Goal: Information Seeking & Learning: Check status

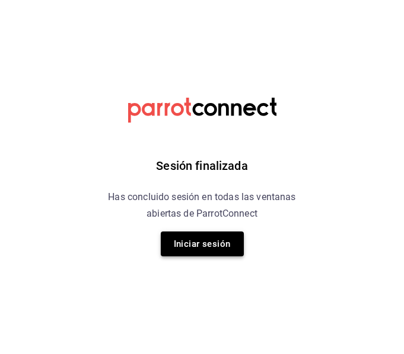
click at [204, 252] on button "Iniciar sesión" at bounding box center [202, 244] width 83 height 25
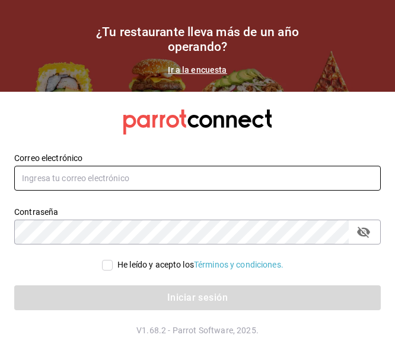
type input "danielagdv@hotmail.com"
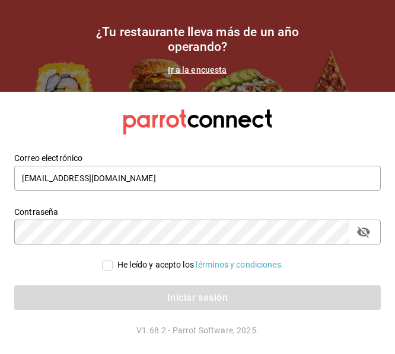
click at [108, 258] on div "He leído y acepto los Términos y condiciones." at bounding box center [190, 258] width 380 height 27
click at [108, 265] on input "He leído y acepto los Términos y condiciones." at bounding box center [107, 265] width 11 height 11
checkbox input "true"
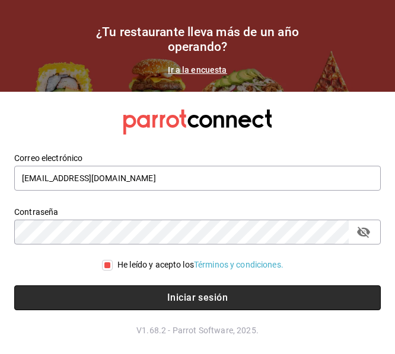
click at [126, 299] on button "Iniciar sesión" at bounding box center [197, 298] width 366 height 25
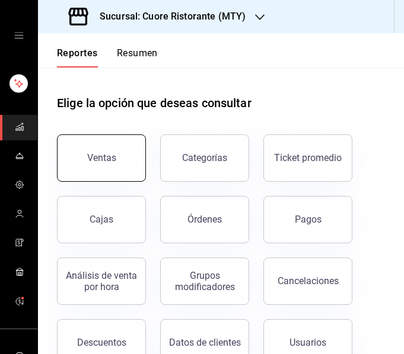
click at [108, 161] on div "Ventas" at bounding box center [101, 157] width 29 height 11
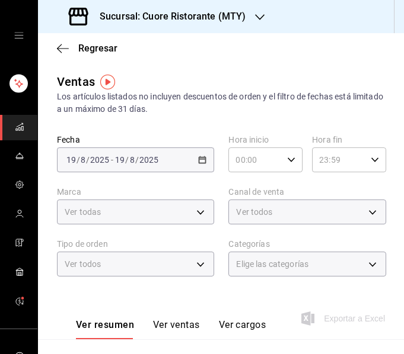
click at [175, 16] on h3 "Sucursal: Cuore Ristorante (MTY)" at bounding box center [167, 16] width 155 height 14
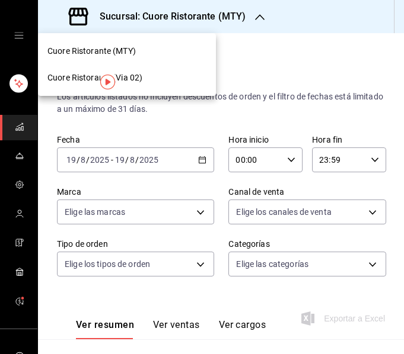
click at [175, 72] on div "Cuore Ristorante (Via 02)" at bounding box center [126, 78] width 159 height 12
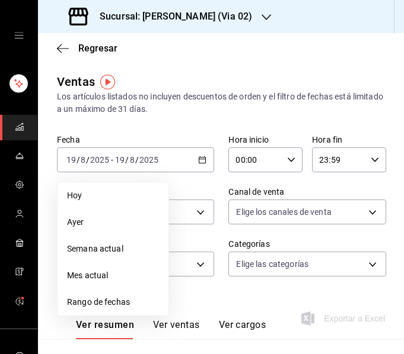
click at [114, 299] on span "Rango de fechas" at bounding box center [113, 302] width 92 height 12
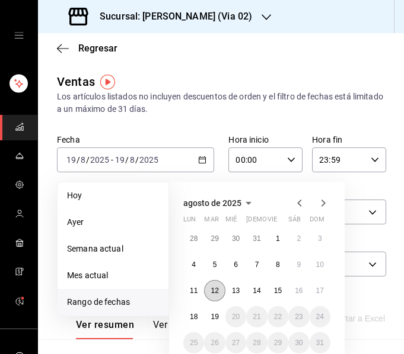
click at [224, 292] on button "12" at bounding box center [214, 290] width 21 height 21
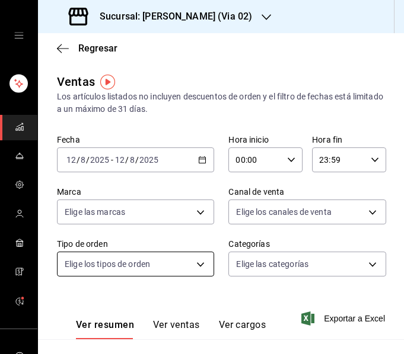
click at [197, 265] on body "Sucursal: Cuore Ristorante (Via 02) Regresar Ventas Los artículos listados no i…" at bounding box center [202, 177] width 404 height 354
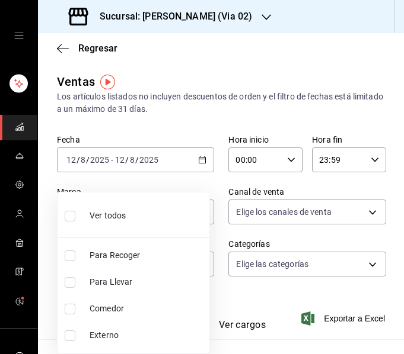
click at [119, 306] on span "Comedor" at bounding box center [146, 309] width 115 height 12
type input "eeda219f-e51e-4c64-9ee6-5e3958f84006"
checkbox input "true"
click at [178, 101] on div at bounding box center [202, 177] width 404 height 354
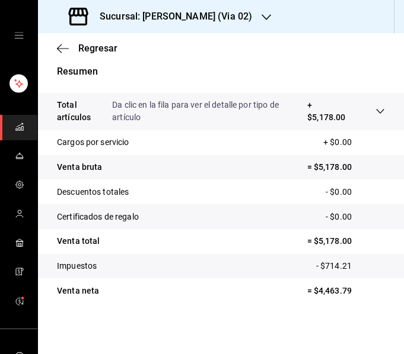
scroll to position [290, 0]
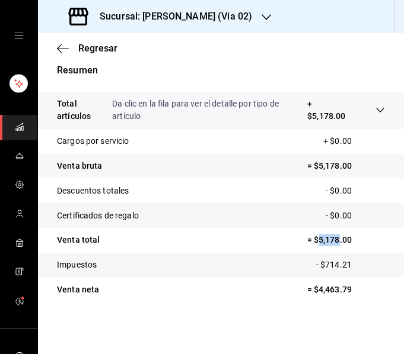
drag, startPoint x: 309, startPoint y: 241, endPoint x: 328, endPoint y: 239, distance: 19.0
click at [328, 239] on p "= $5,178.00" at bounding box center [346, 240] width 78 height 12
copy p "5,178"
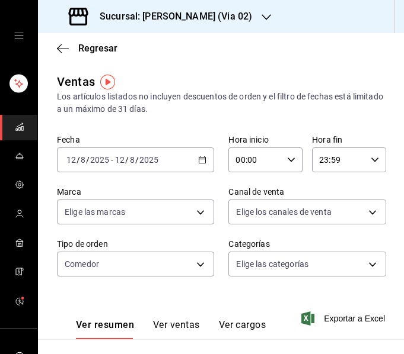
click at [198, 158] on icon "button" at bounding box center [202, 160] width 8 height 8
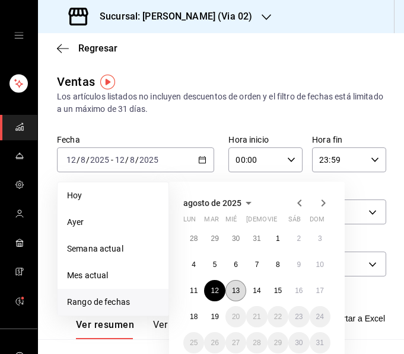
click at [233, 287] on abbr "13" at bounding box center [236, 291] width 8 height 8
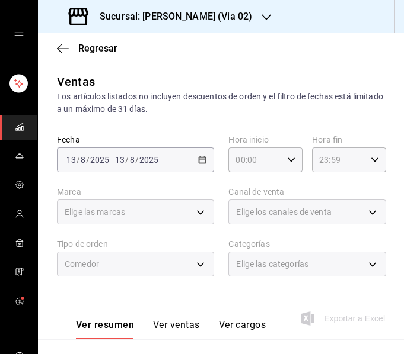
scroll to position [287, 0]
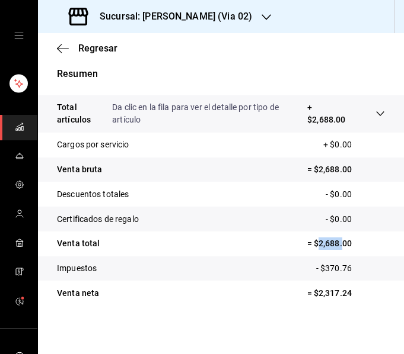
drag, startPoint x: 310, startPoint y: 244, endPoint x: 335, endPoint y: 245, distance: 24.9
click at [335, 245] on p "= $2,688.00" at bounding box center [346, 244] width 78 height 12
copy p "2,688."
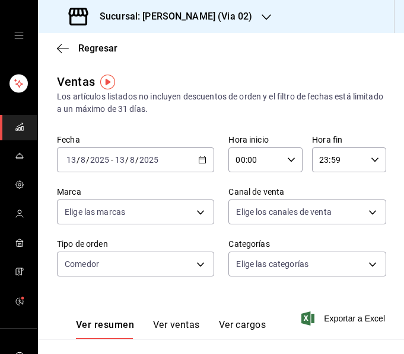
click at [187, 156] on div "[DATE] [DATE] - [DATE] [DATE]" at bounding box center [135, 160] width 157 height 25
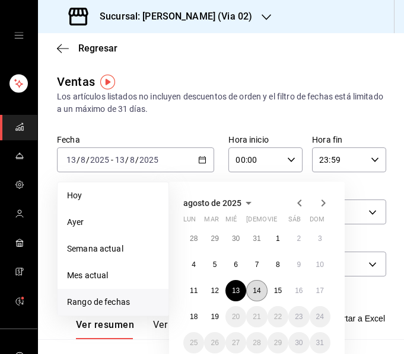
click at [251, 286] on button "14" at bounding box center [256, 290] width 21 height 21
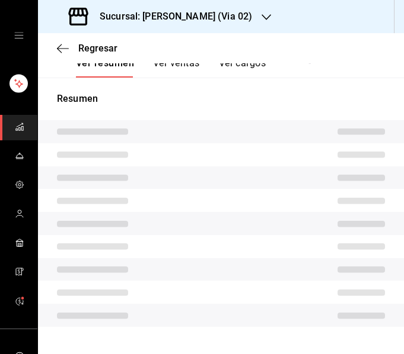
scroll to position [287, 0]
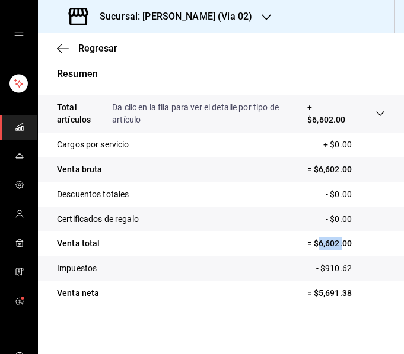
drag, startPoint x: 310, startPoint y: 244, endPoint x: 332, endPoint y: 247, distance: 21.5
click at [332, 247] on p "= $6,602.00" at bounding box center [346, 244] width 78 height 12
copy p "6,602."
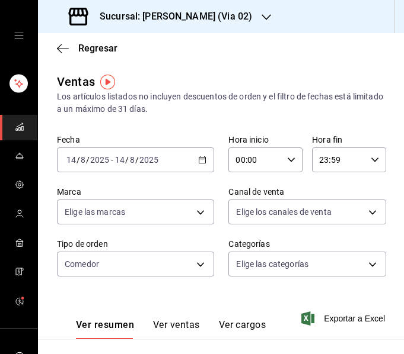
click at [198, 158] on icon "button" at bounding box center [202, 160] width 8 height 8
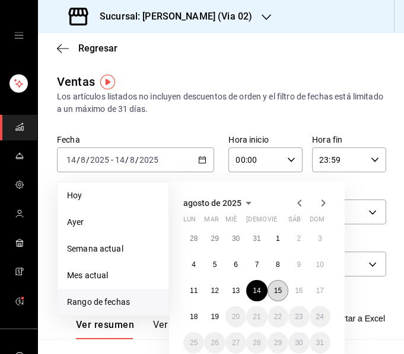
click at [280, 288] on abbr "15" at bounding box center [278, 291] width 8 height 8
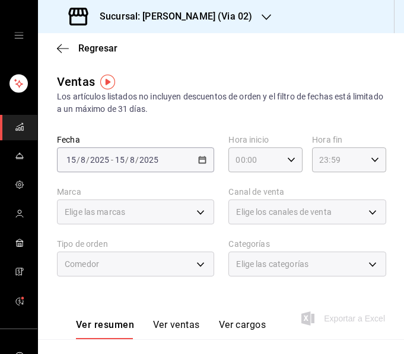
scroll to position [287, 0]
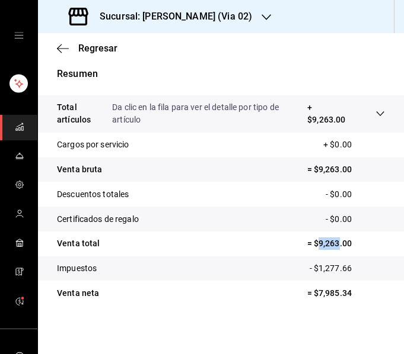
drag, startPoint x: 311, startPoint y: 240, endPoint x: 331, endPoint y: 243, distance: 19.8
click at [331, 243] on p "= $9,263.00" at bounding box center [346, 244] width 78 height 12
copy p "9,263"
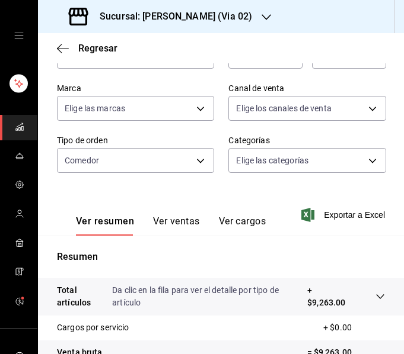
scroll to position [0, 0]
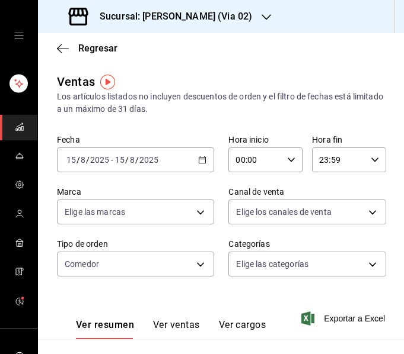
click at [174, 169] on div "[DATE] [DATE] - [DATE] [DATE]" at bounding box center [135, 160] width 157 height 25
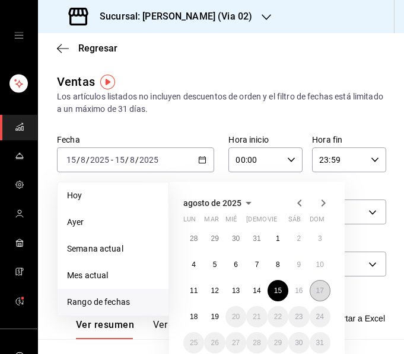
click at [310, 287] on button "17" at bounding box center [319, 290] width 21 height 21
click at [297, 287] on abbr "16" at bounding box center [298, 291] width 8 height 8
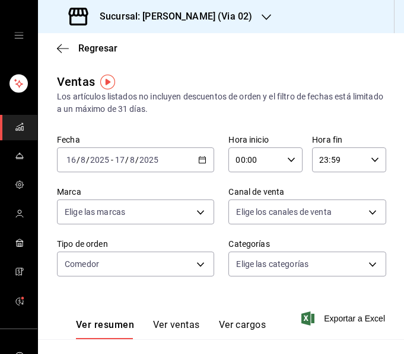
click at [202, 164] on div "[DATE] [DATE] - [DATE] [DATE]" at bounding box center [135, 160] width 157 height 25
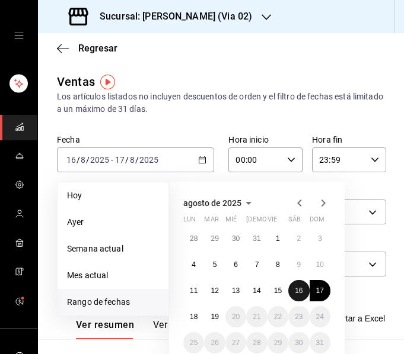
click at [300, 284] on button "16" at bounding box center [298, 290] width 21 height 21
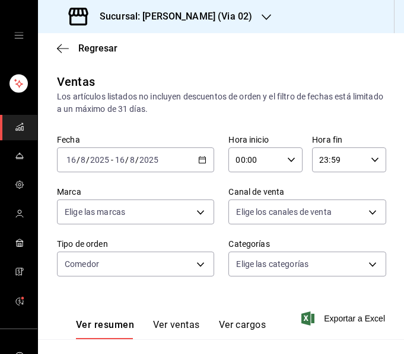
scroll to position [287, 0]
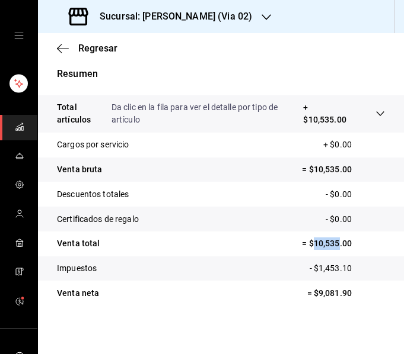
drag, startPoint x: 306, startPoint y: 243, endPoint x: 329, endPoint y: 243, distance: 23.1
click at [329, 243] on p "= $10,535.00" at bounding box center [343, 244] width 83 height 12
copy p "10,535"
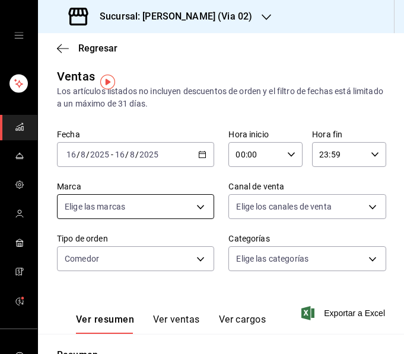
scroll to position [0, 0]
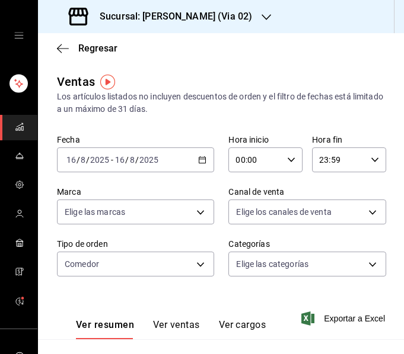
click at [184, 158] on div "[DATE] [DATE] - [DATE] [DATE]" at bounding box center [135, 160] width 157 height 25
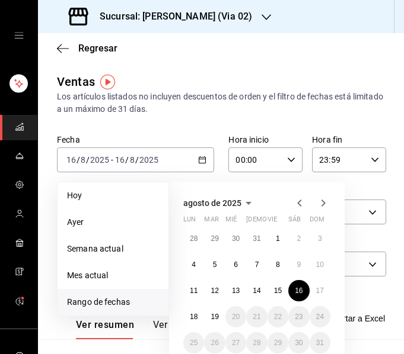
click at [59, 40] on div "Regresar" at bounding box center [221, 48] width 366 height 30
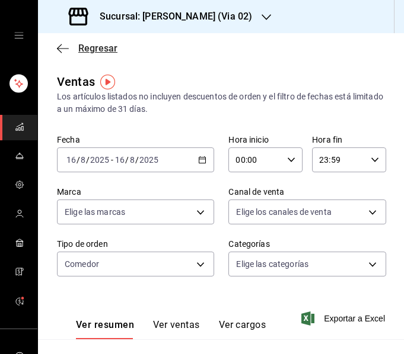
click at [59, 47] on icon "button" at bounding box center [63, 48] width 12 height 11
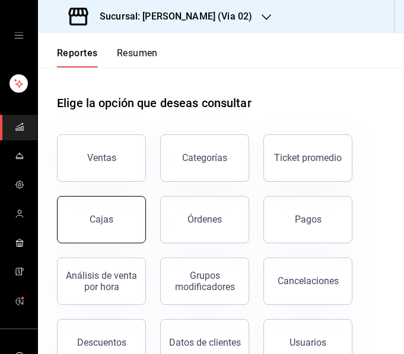
click at [125, 203] on button "Cajas" at bounding box center [101, 219] width 89 height 47
click at [125, 203] on html "Sucursal: Cuore Ristorante (Via 02) Reportes Resumen Elige la opción que deseas…" at bounding box center [202, 177] width 404 height 354
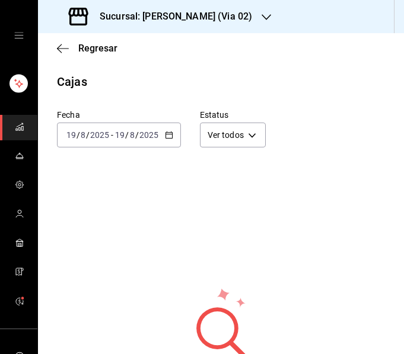
click at [169, 137] on icon "button" at bounding box center [169, 135] width 8 height 8
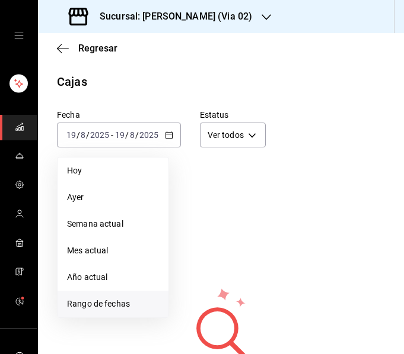
click at [120, 304] on span "Rango de fechas" at bounding box center [113, 304] width 92 height 12
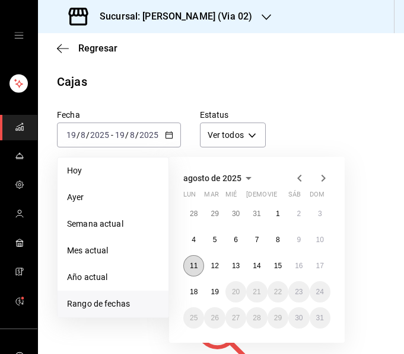
click at [200, 261] on button "11" at bounding box center [193, 265] width 21 height 21
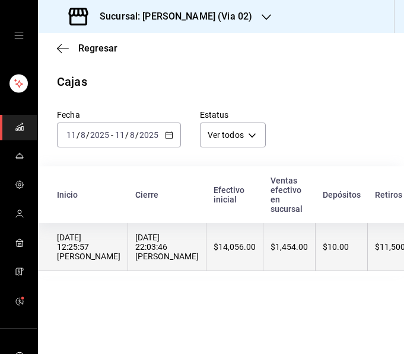
click at [176, 258] on div "[DATE] 22:03:46 [PERSON_NAME]" at bounding box center [166, 247] width 63 height 28
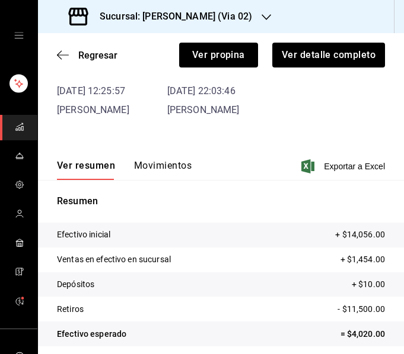
scroll to position [129, 0]
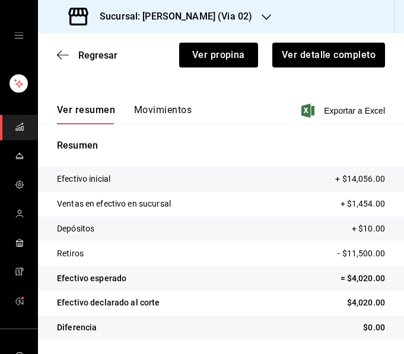
click at [166, 104] on div "Ver resumen Movimientos Exportar a Excel" at bounding box center [221, 107] width 366 height 34
click at [167, 105] on button "Movimientos" at bounding box center [162, 114] width 57 height 20
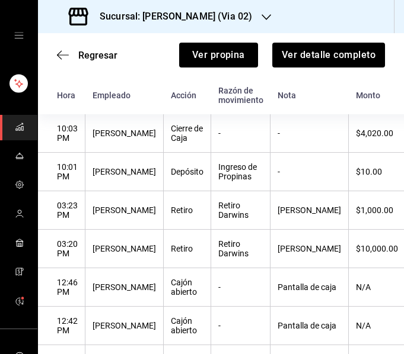
scroll to position [166, 0]
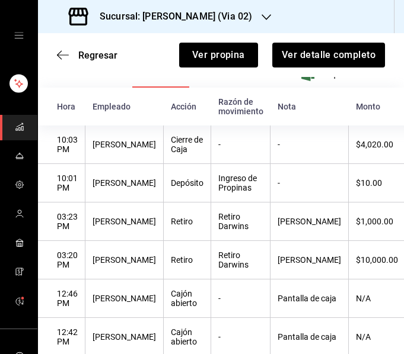
click at [54, 57] on div "Regresar Ver propina Ver detalle completo" at bounding box center [221, 55] width 366 height 44
click at [57, 56] on icon "button" at bounding box center [63, 55] width 12 height 11
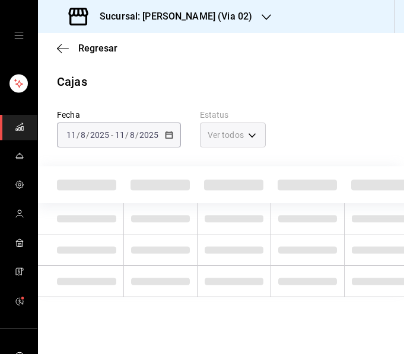
click at [145, 2] on div "Sucursal: [PERSON_NAME] (Via 02)" at bounding box center [161, 16] width 228 height 33
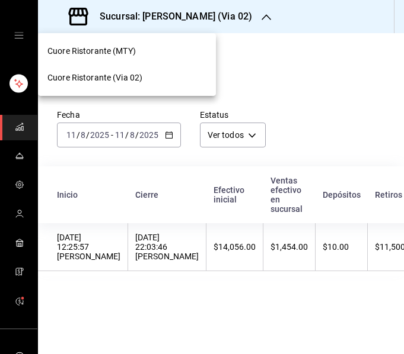
click at [155, 18] on div at bounding box center [202, 177] width 404 height 354
click at [145, 50] on div "Cuore Ristorante (MTY)" at bounding box center [126, 51] width 159 height 12
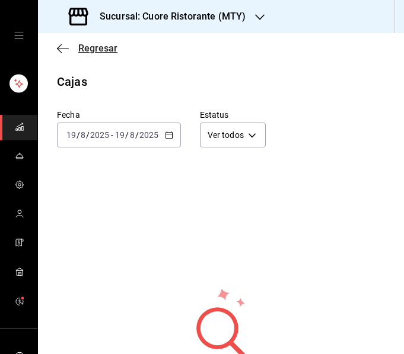
click at [68, 47] on icon "button" at bounding box center [63, 48] width 12 height 11
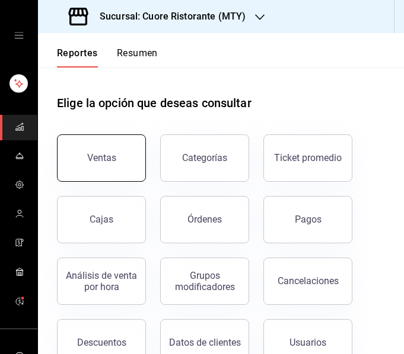
click at [129, 160] on button "Ventas" at bounding box center [101, 158] width 89 height 47
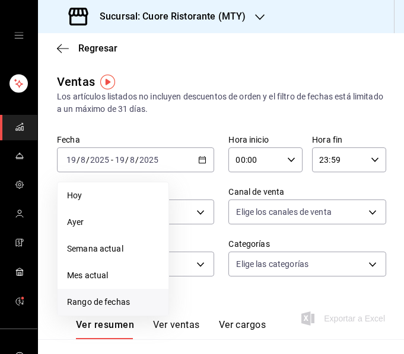
click at [115, 297] on span "Rango de fechas" at bounding box center [113, 302] width 92 height 12
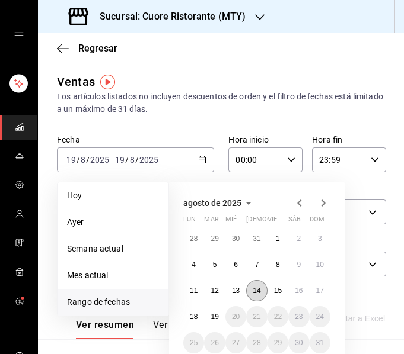
click at [257, 292] on abbr "14" at bounding box center [256, 291] width 8 height 8
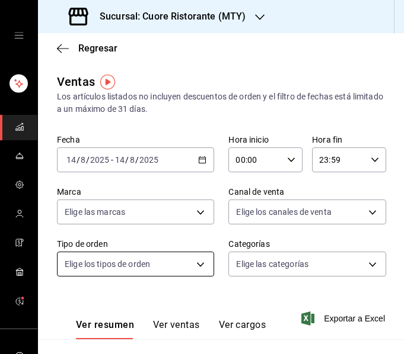
click at [148, 267] on body "Sucursal: Cuore Ristorante (MTY) Regresar Ventas Los artículos listados no incl…" at bounding box center [202, 177] width 404 height 354
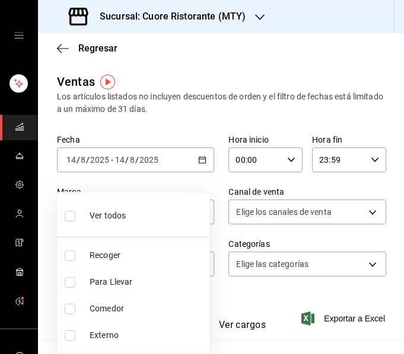
click at [113, 309] on span "Comedor" at bounding box center [146, 309] width 115 height 12
type input "de6ffb1b-3f74-40a6-8be4-175525c971ed"
checkbox input "true"
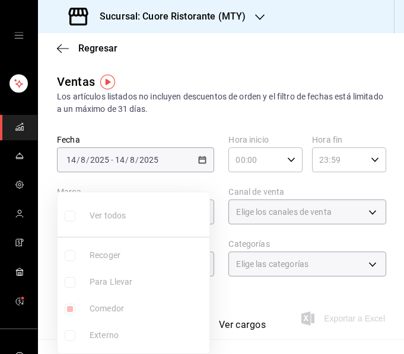
click at [197, 188] on div at bounding box center [202, 177] width 404 height 354
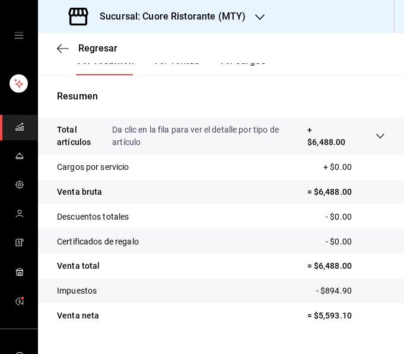
scroll to position [290, 0]
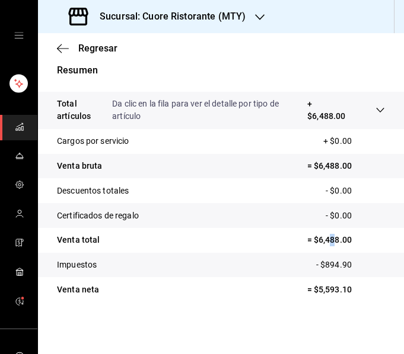
click at [326, 238] on p "= $6,488.00" at bounding box center [346, 240] width 78 height 12
drag, startPoint x: 326, startPoint y: 238, endPoint x: 310, endPoint y: 240, distance: 16.1
click at [310, 238] on p "= $6,488.00" at bounding box center [346, 240] width 78 height 12
drag, startPoint x: 310, startPoint y: 241, endPoint x: 330, endPoint y: 239, distance: 20.2
click at [330, 239] on p "= $6,488.00" at bounding box center [346, 240] width 78 height 12
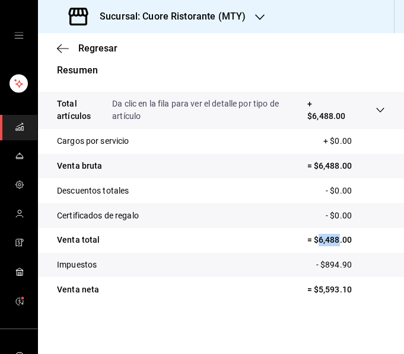
copy p "6,488"
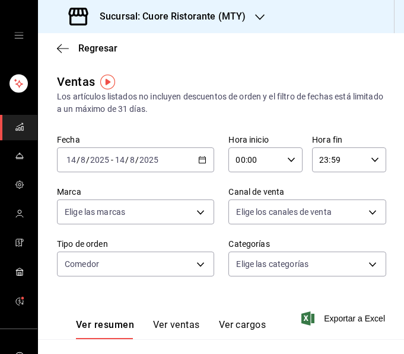
click at [219, 157] on div "Fecha [DATE] [DATE] - [DATE] [DATE] Hora inicio 00:00 Hora inicio Hora fin 23:5…" at bounding box center [221, 213] width 328 height 156
click at [190, 156] on div "[DATE] [DATE] - [DATE] [DATE]" at bounding box center [135, 160] width 157 height 25
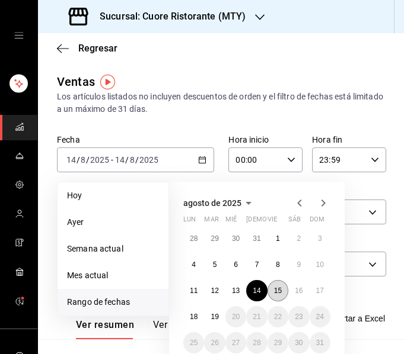
click at [274, 288] on abbr "15" at bounding box center [278, 291] width 8 height 8
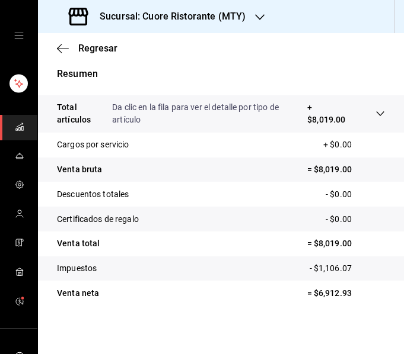
scroll to position [290, 0]
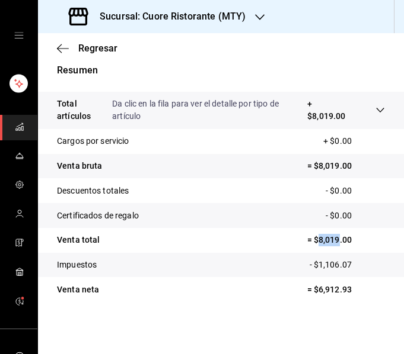
drag, startPoint x: 308, startPoint y: 236, endPoint x: 328, endPoint y: 238, distance: 20.2
click at [328, 238] on p "= $8,019.00" at bounding box center [346, 240] width 78 height 12
copy p "8,019"
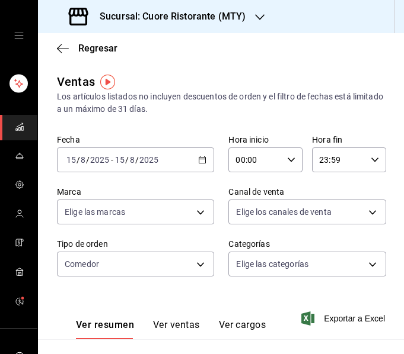
click at [205, 159] on div "[DATE] [DATE] - [DATE] [DATE]" at bounding box center [135, 160] width 157 height 25
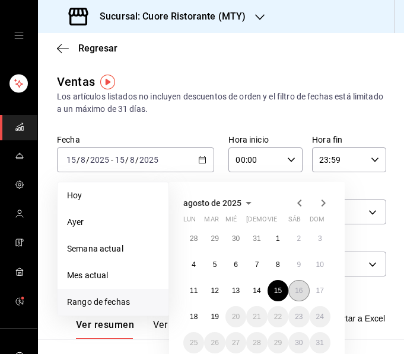
click at [294, 286] on button "16" at bounding box center [298, 290] width 21 height 21
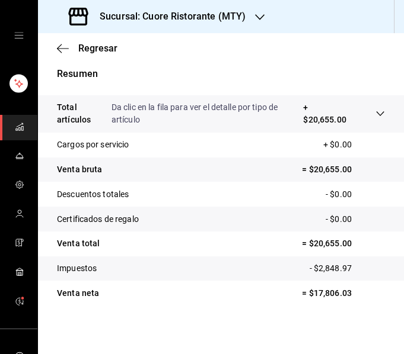
scroll to position [228, 0]
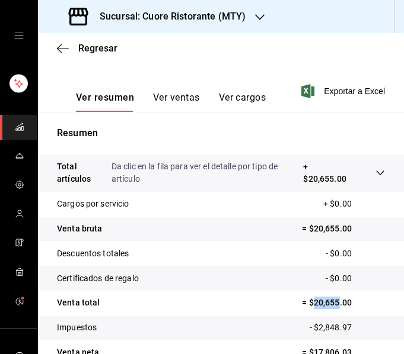
drag, startPoint x: 305, startPoint y: 302, endPoint x: 329, endPoint y: 299, distance: 24.4
click at [329, 299] on p "= $20,655.00" at bounding box center [343, 303] width 83 height 12
copy p "20,655"
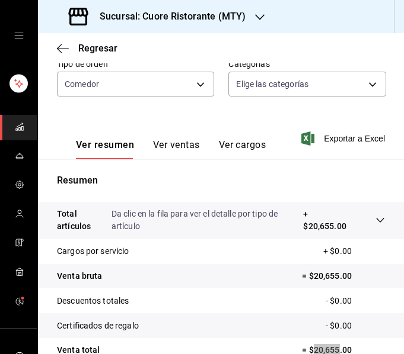
scroll to position [0, 0]
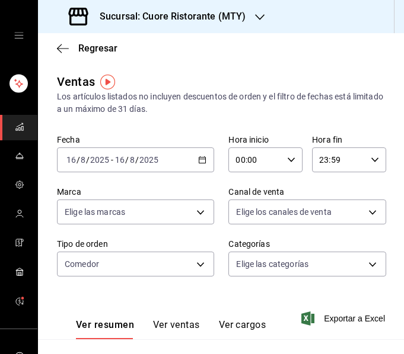
click at [210, 150] on div "Fecha [DATE] [DATE] - [DATE] [DATE] Hora inicio 00:00 Hora inicio Hora fin 23:5…" at bounding box center [221, 213] width 328 height 156
click at [202, 159] on icon "button" at bounding box center [202, 160] width 8 height 8
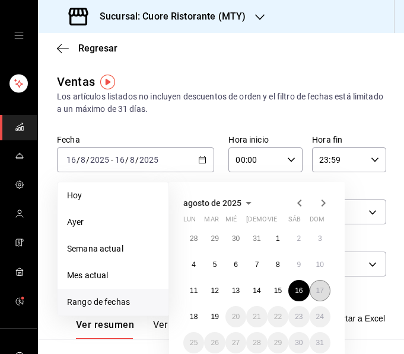
click at [317, 292] on abbr "17" at bounding box center [320, 291] width 8 height 8
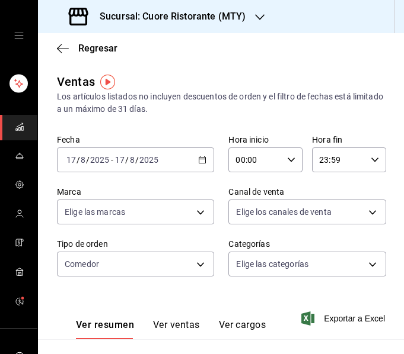
click at [190, 158] on div "[DATE] [DATE] - [DATE] [DATE]" at bounding box center [135, 160] width 157 height 25
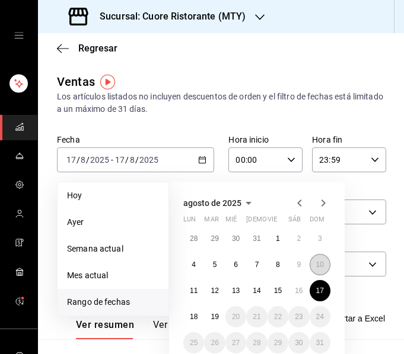
click at [321, 268] on abbr "10" at bounding box center [320, 265] width 8 height 8
click at [307, 288] on button "16" at bounding box center [298, 290] width 21 height 21
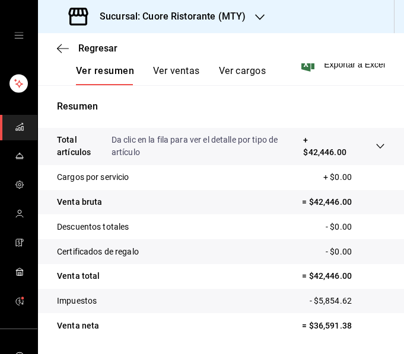
scroll to position [290, 0]
